Goal: Find specific page/section: Find specific page/section

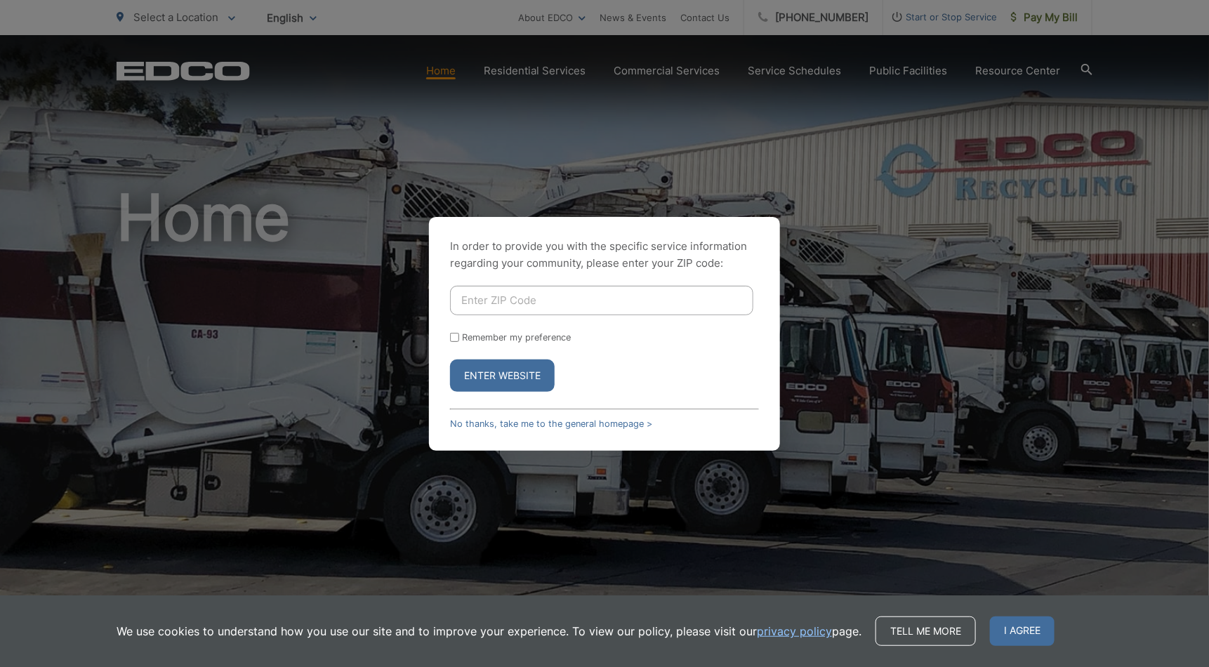
click at [621, 299] on input "Enter ZIP Code" at bounding box center [601, 300] width 303 height 29
type input "91941"
click at [518, 382] on button "Enter Website" at bounding box center [502, 375] width 105 height 32
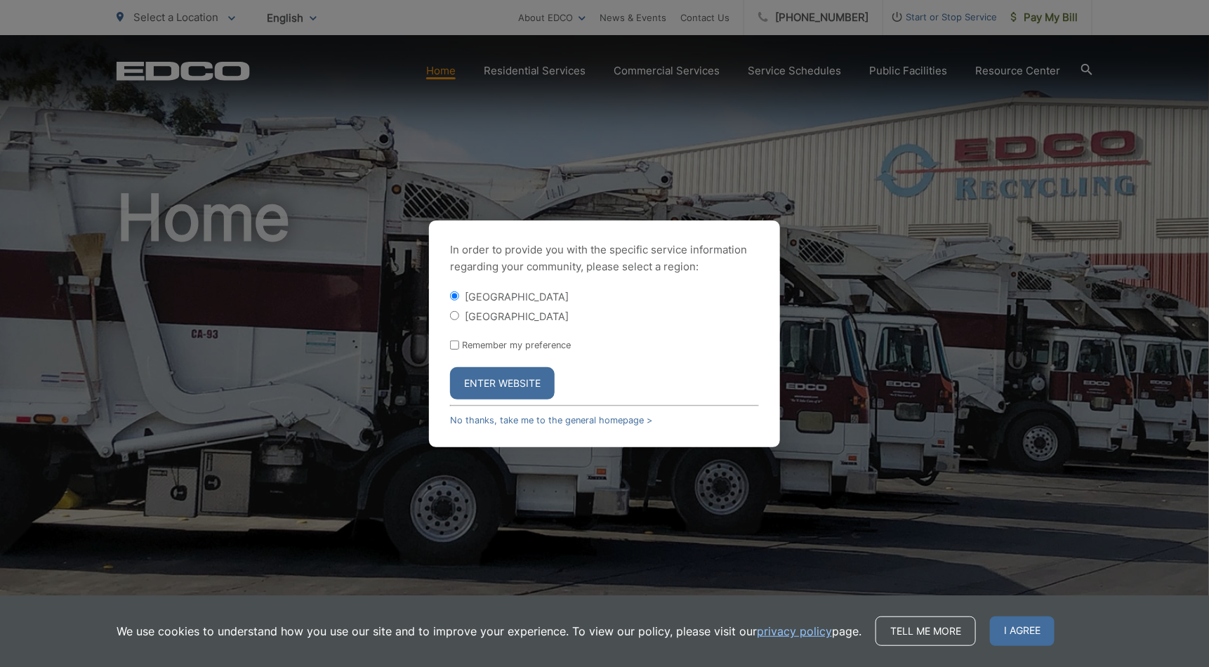
click at [526, 388] on button "Enter Website" at bounding box center [502, 383] width 105 height 32
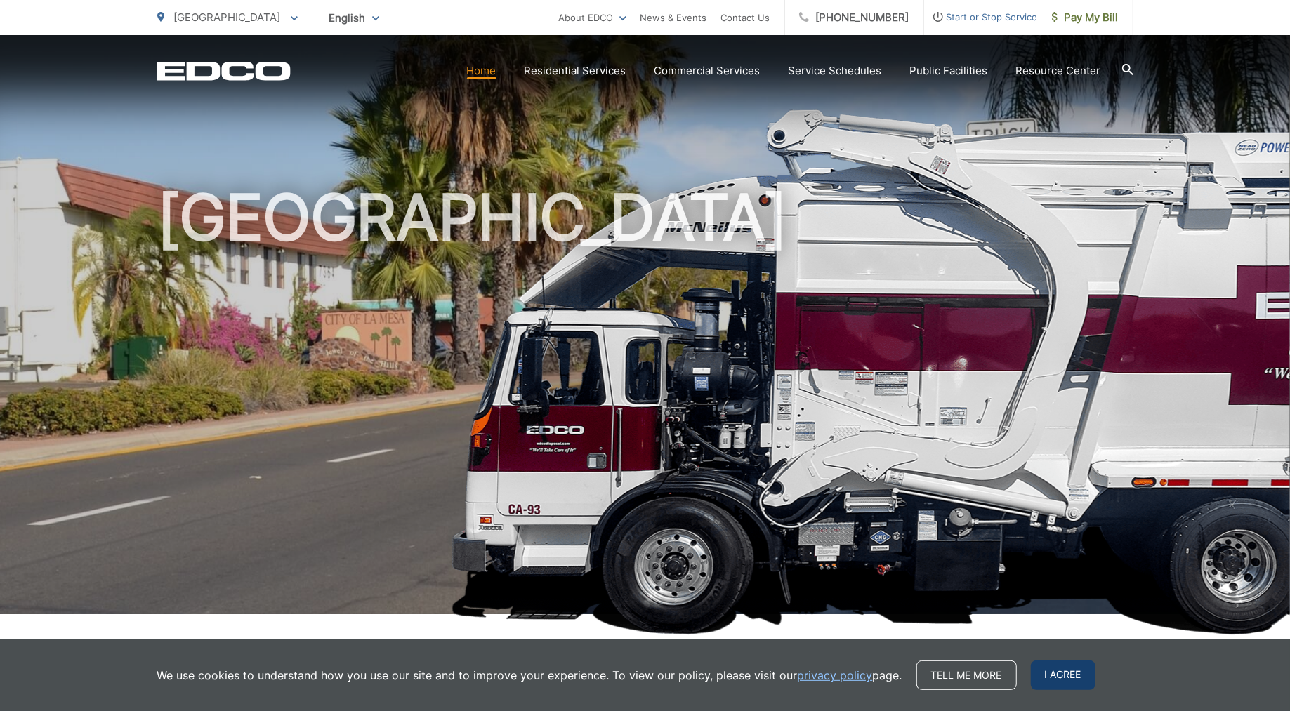
click at [1094, 671] on span "I agree" at bounding box center [1063, 675] width 65 height 29
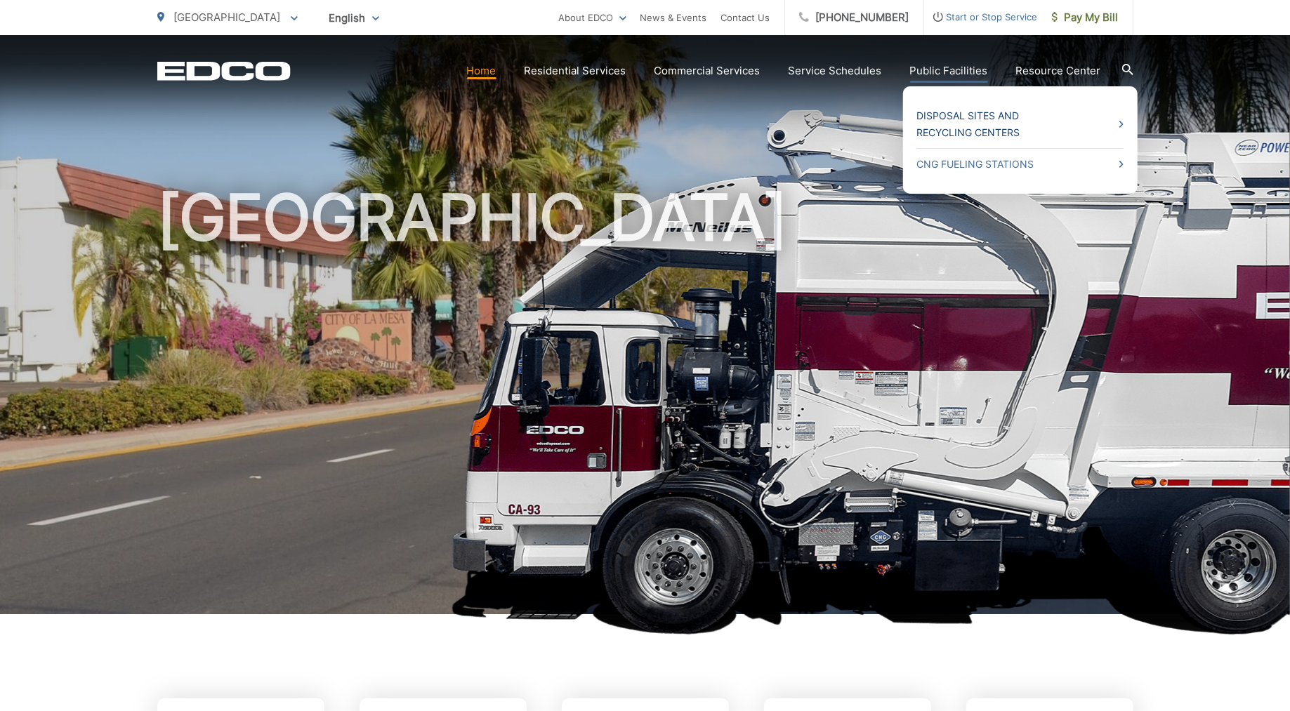
click at [942, 125] on link "Disposal Sites and Recycling Centers" at bounding box center [1020, 124] width 206 height 34
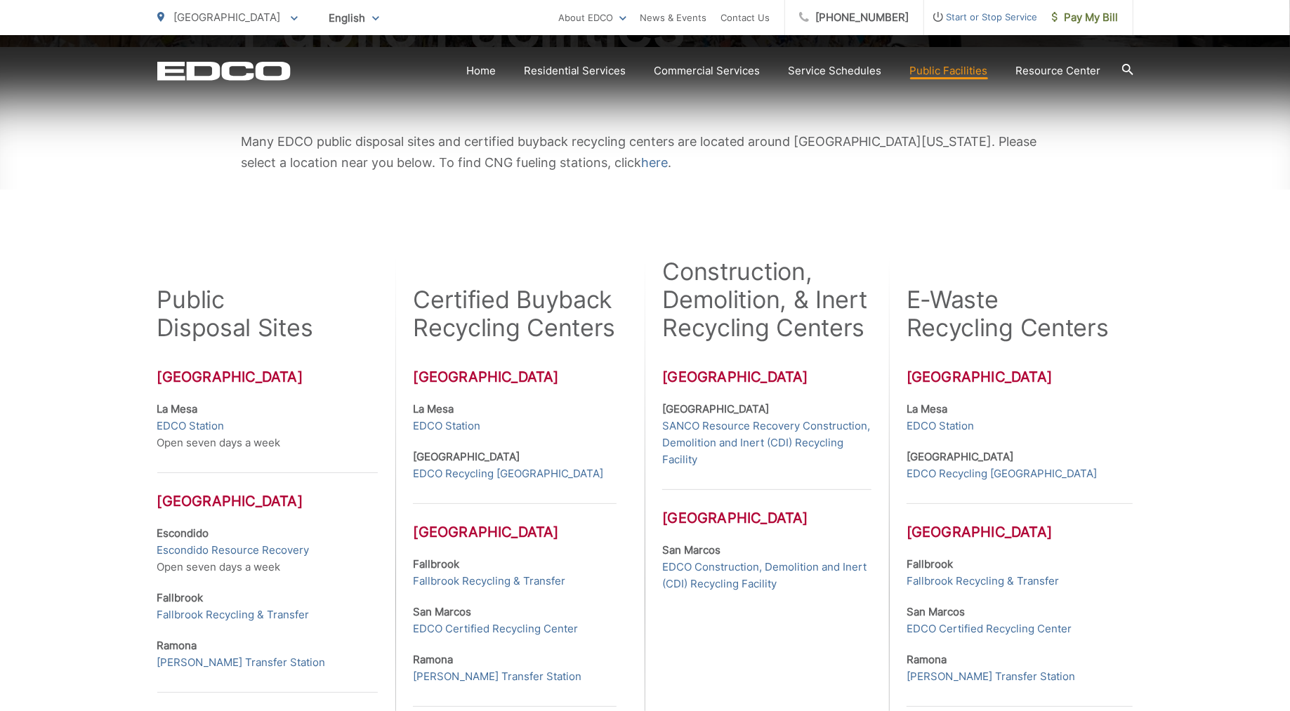
scroll to position [240, 0]
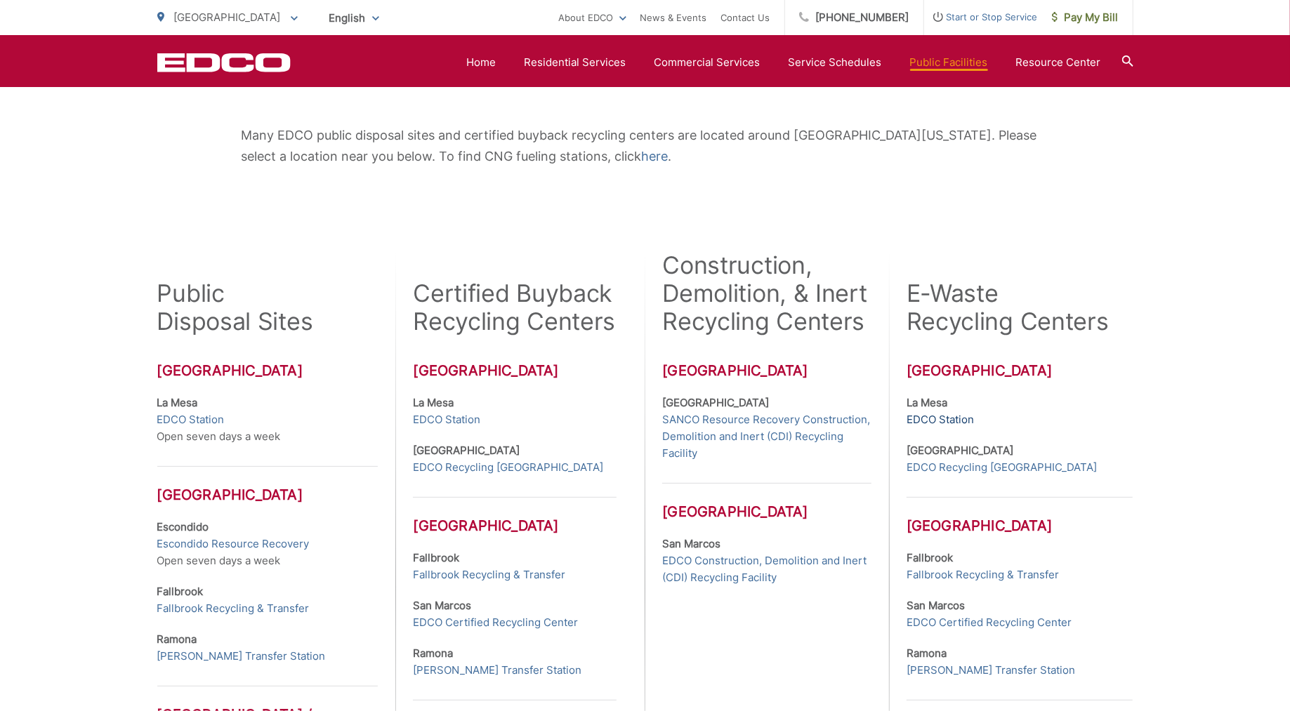
click at [967, 413] on link "EDCO Station" at bounding box center [939, 419] width 67 height 17
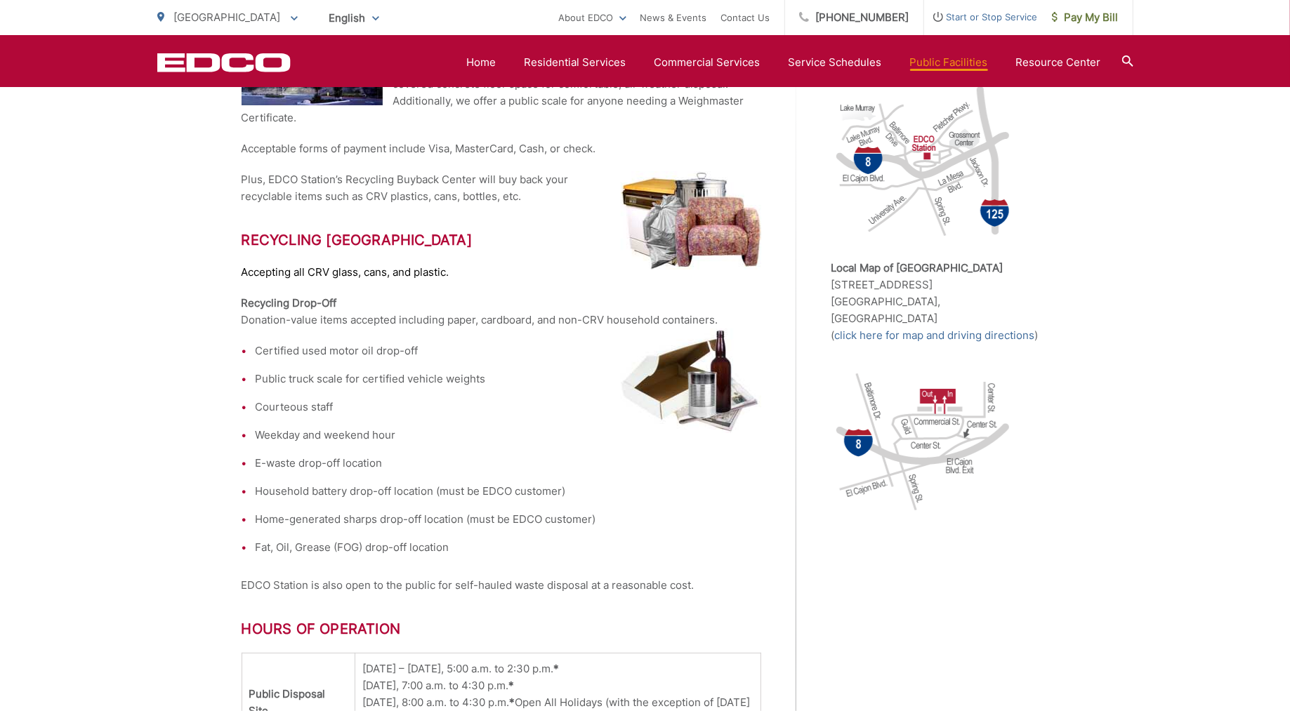
scroll to position [392, 0]
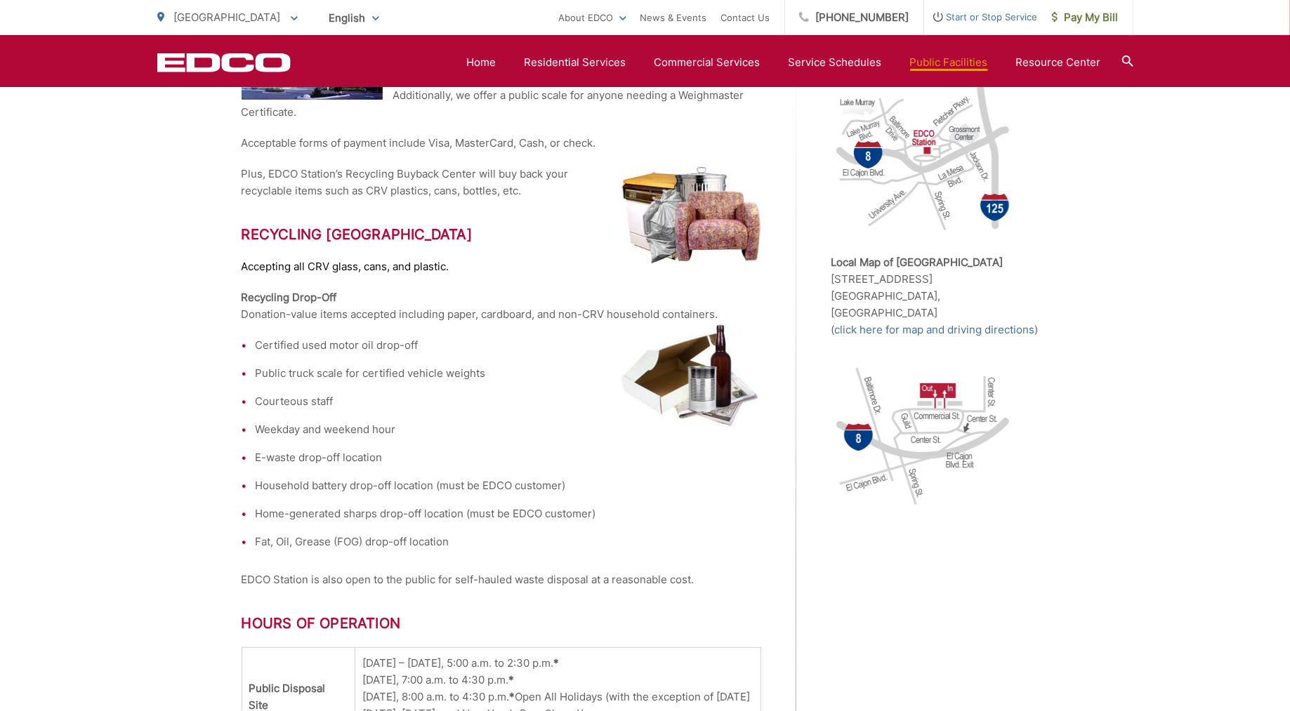
click at [575, 550] on li "Fat, Oil, Grease (FOG) drop-off location" at bounding box center [508, 542] width 505 height 17
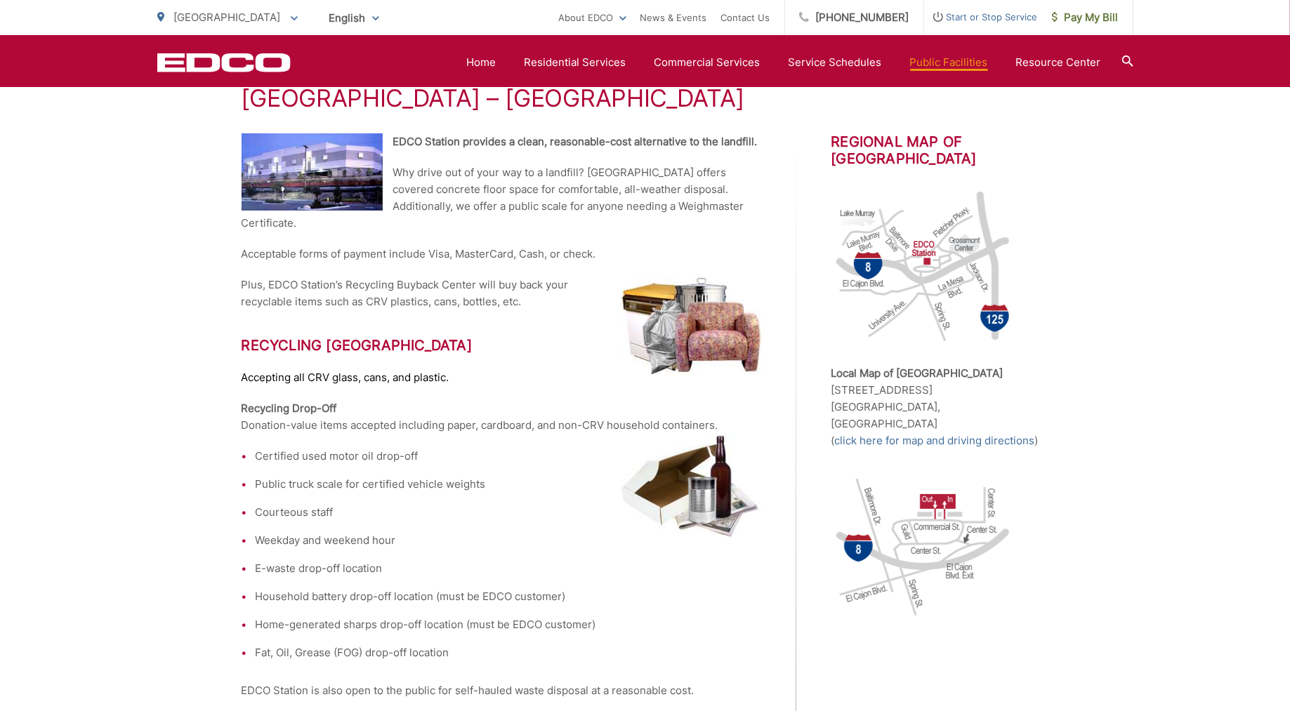
scroll to position [271, 0]
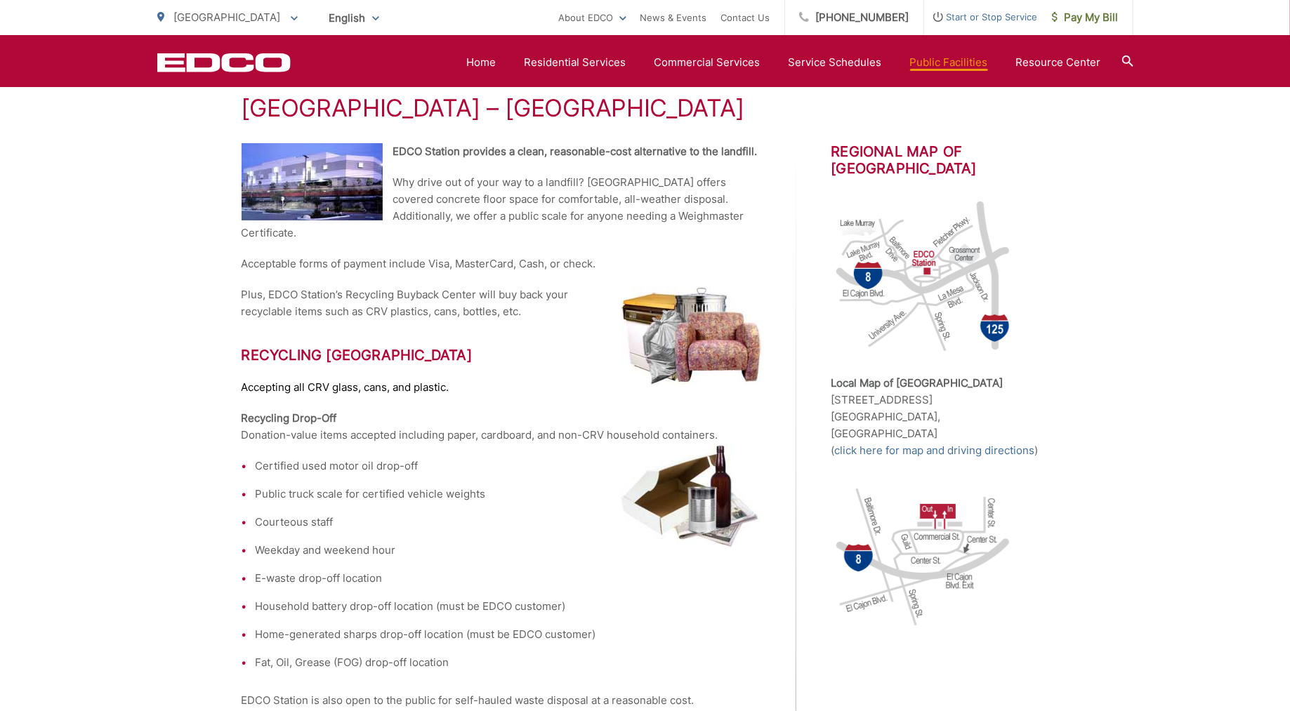
click at [1125, 65] on icon at bounding box center [1127, 60] width 11 height 11
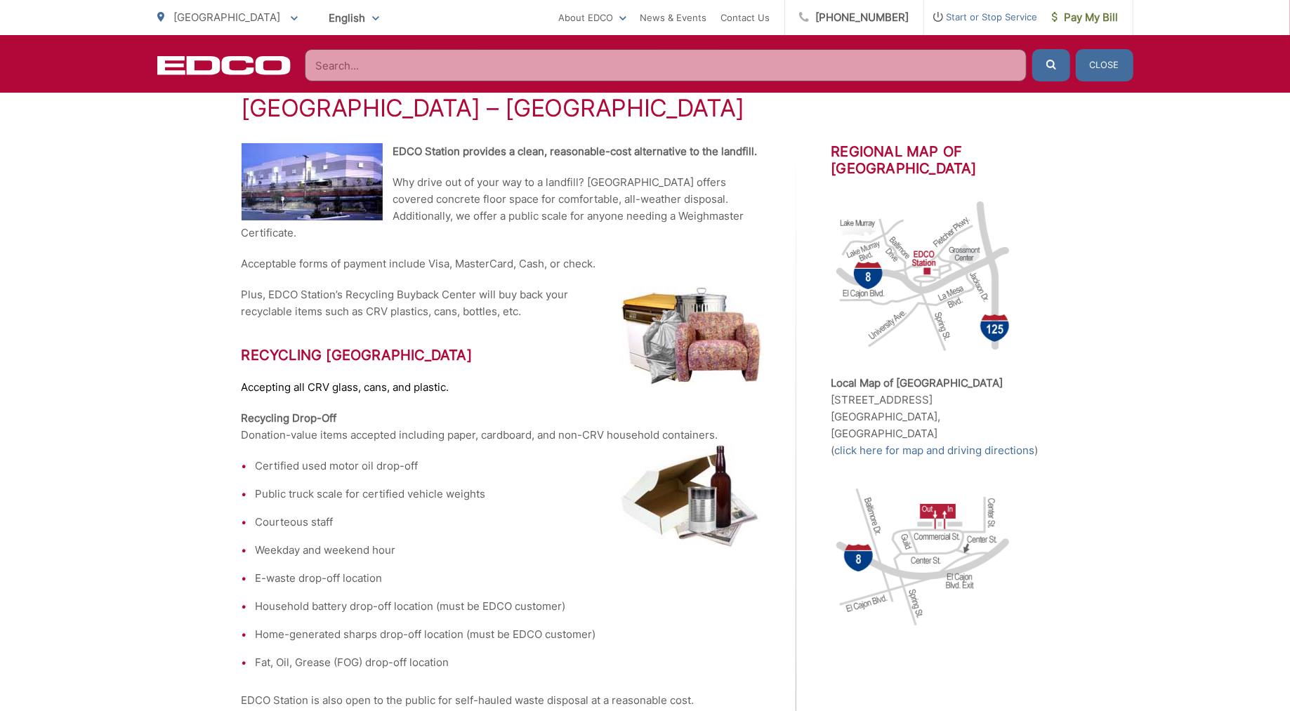
click at [866, 65] on input "Search" at bounding box center [666, 65] width 722 height 32
click at [866, 67] on input "Search" at bounding box center [666, 65] width 722 height 32
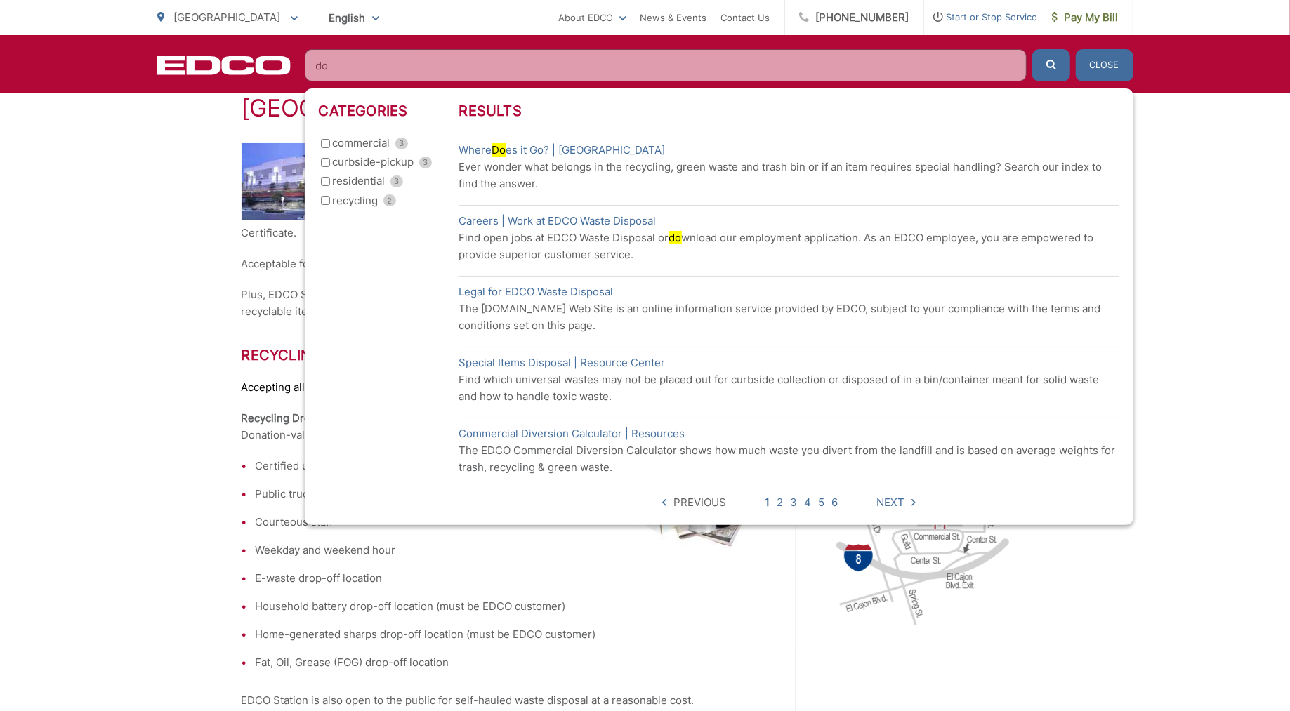
type input "d"
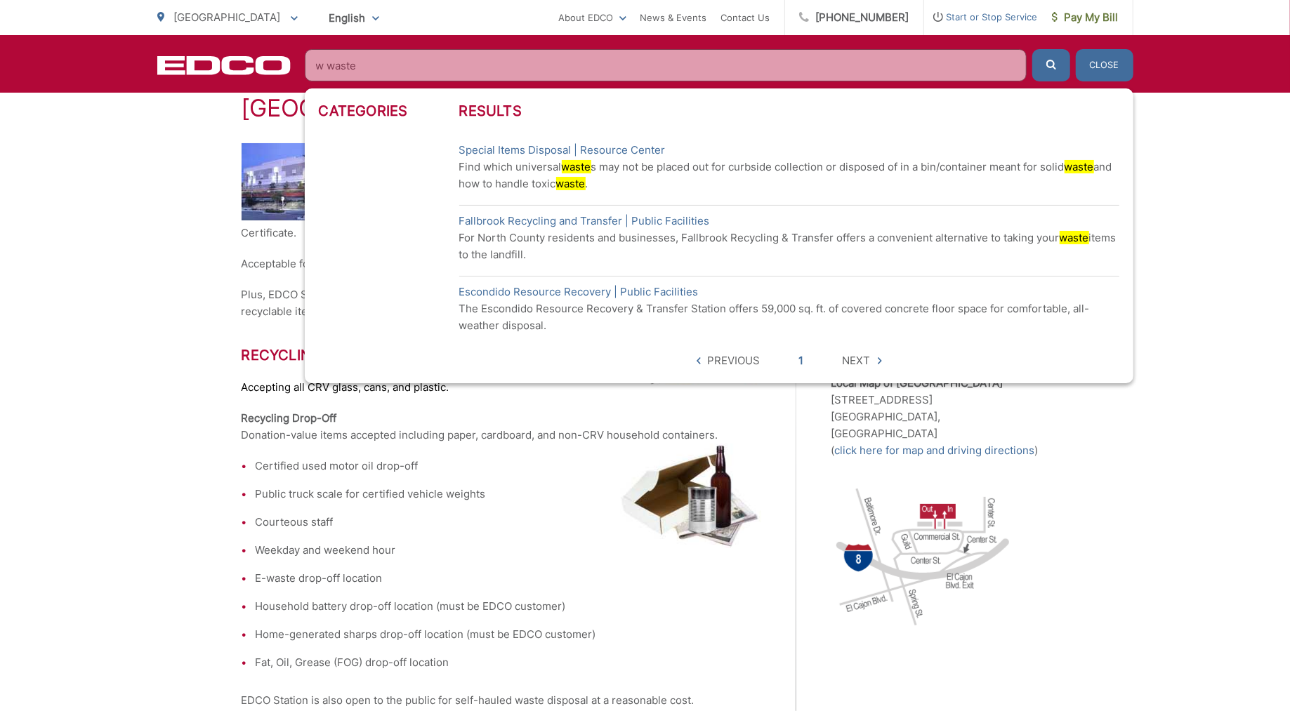
click at [329, 64] on input "w waste" at bounding box center [666, 65] width 722 height 32
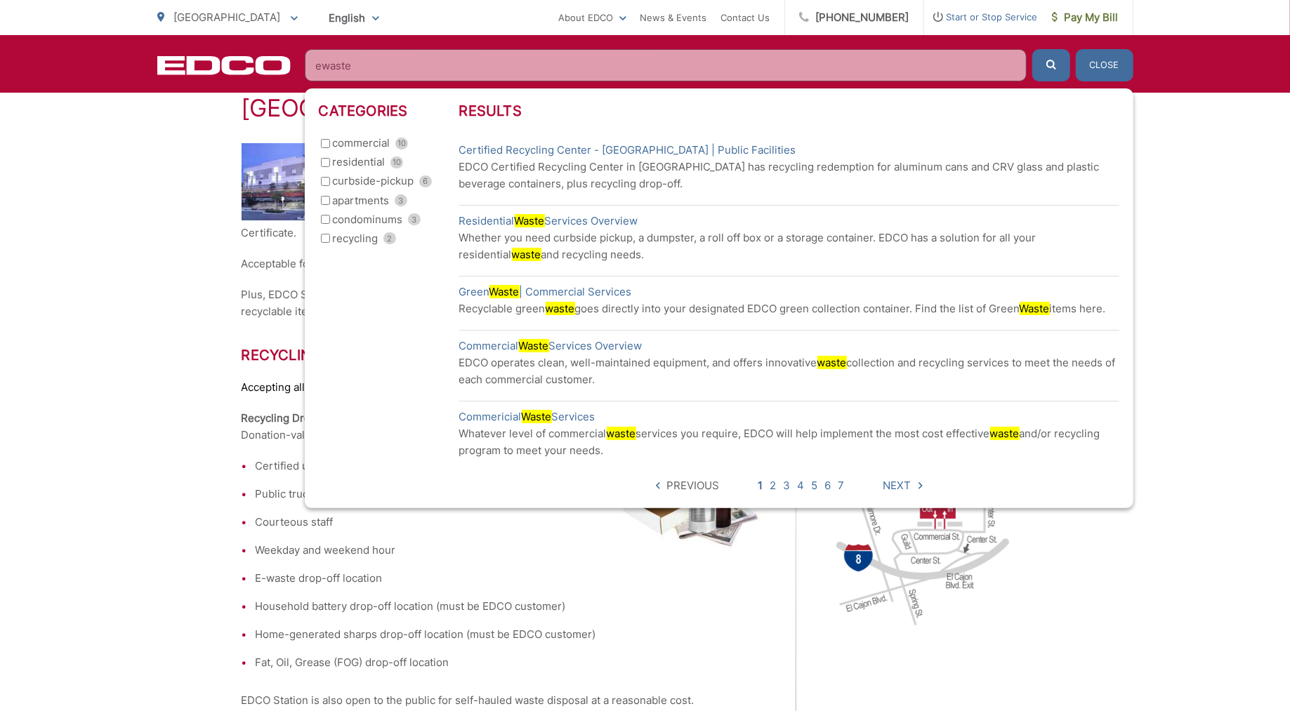
click at [406, 61] on input "ewaste" at bounding box center [666, 65] width 722 height 32
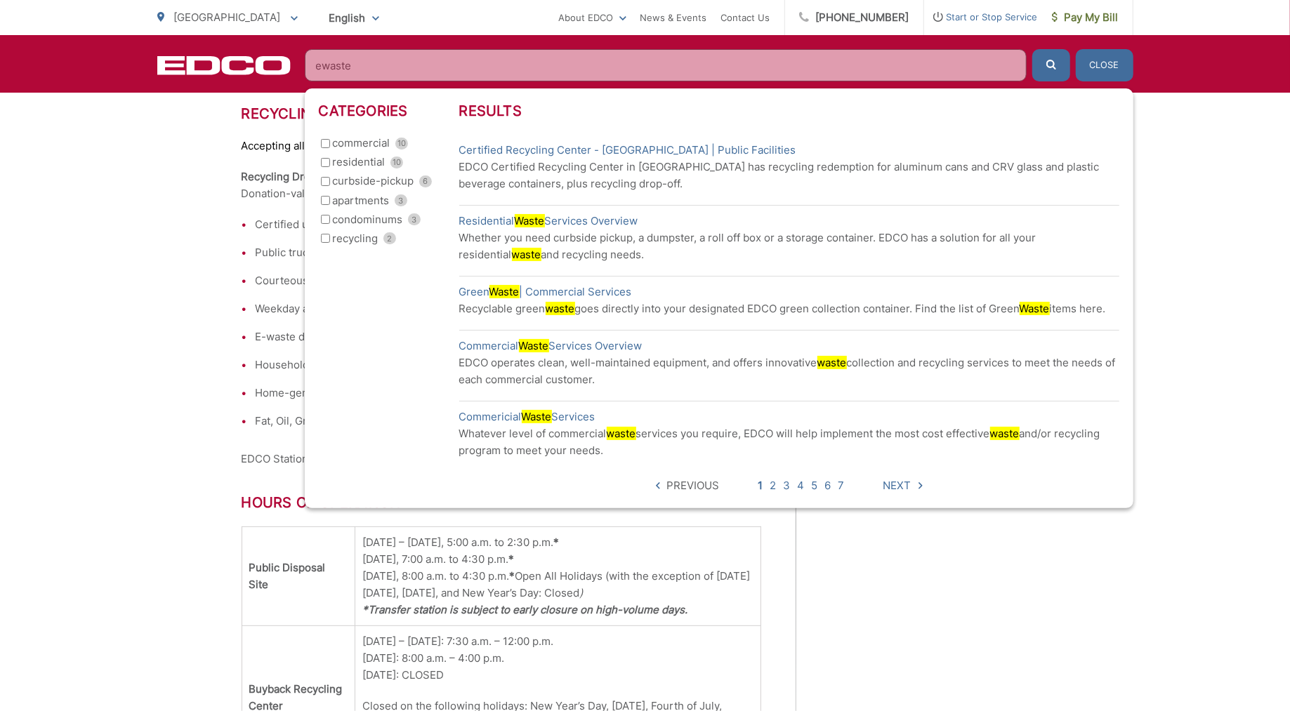
scroll to position [519, 0]
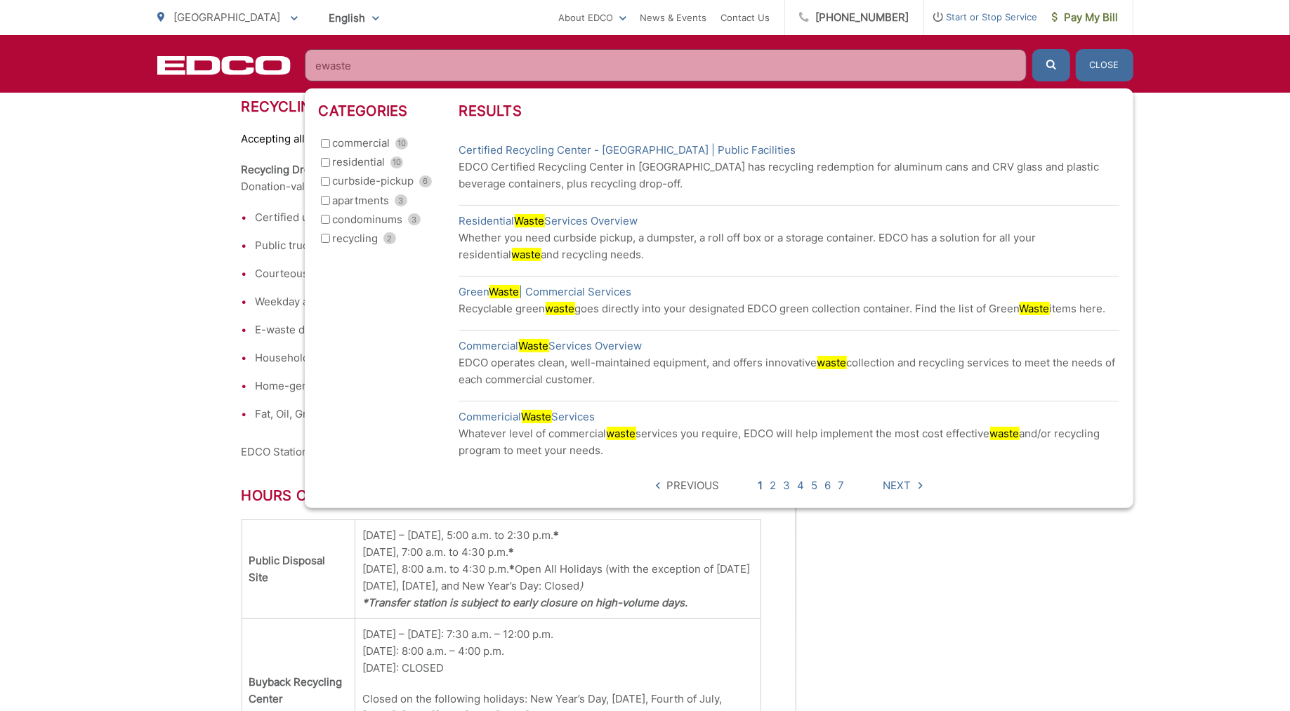
type input "ewaste"
click at [965, 585] on div "Regional Map of [GEOGRAPHIC_DATA] Local Map of [GEOGRAPHIC_DATA] [STREET_ADDRES…" at bounding box center [940, 506] width 218 height 1223
